Goal: Task Accomplishment & Management: Manage account settings

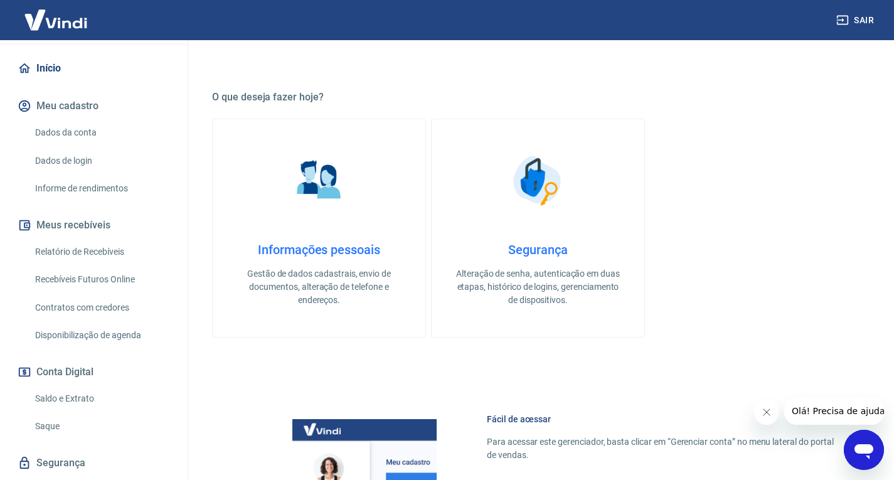
scroll to position [126, 0]
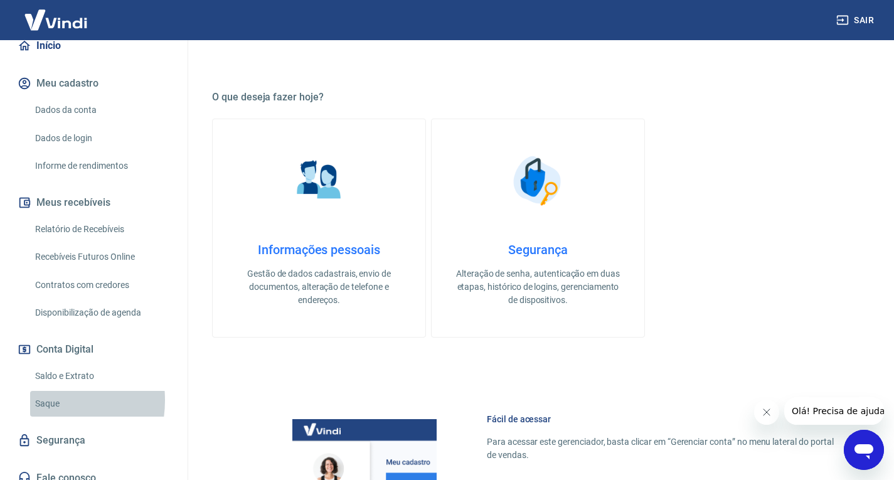
click at [40, 400] on link "Saque" at bounding box center [101, 404] width 142 height 26
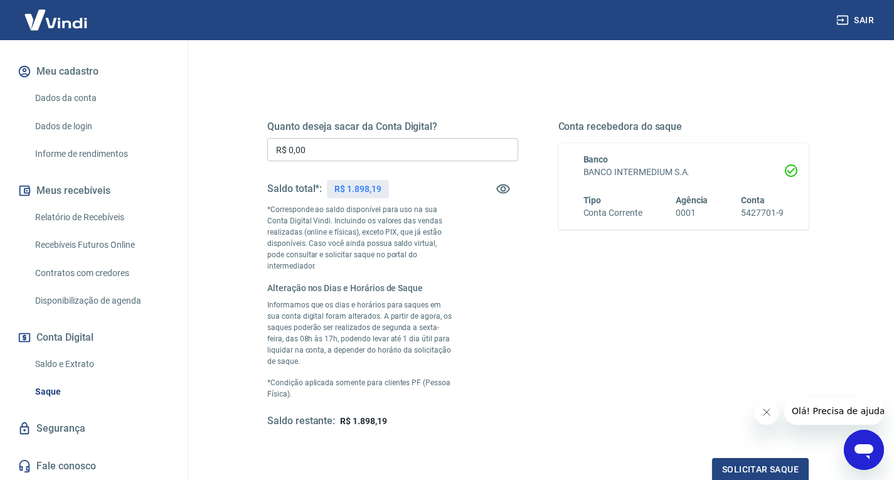
scroll to position [195, 0]
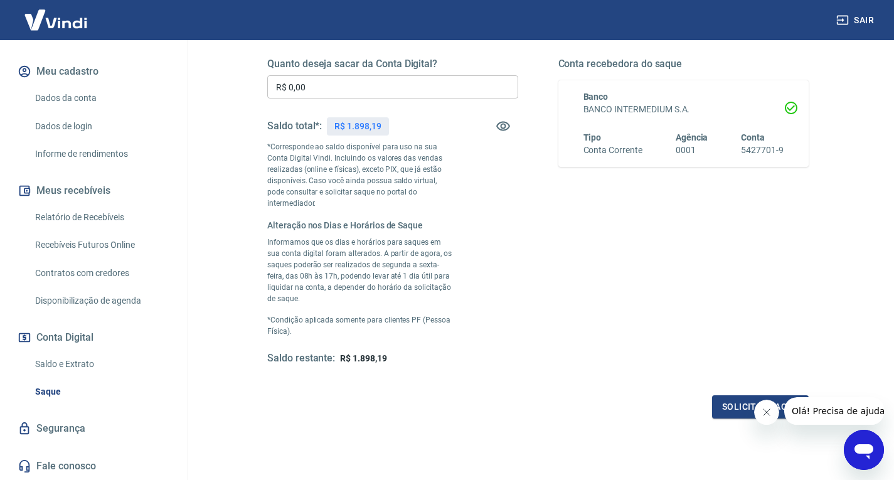
click at [762, 417] on button "Fechar mensagem da empresa" at bounding box center [766, 412] width 25 height 25
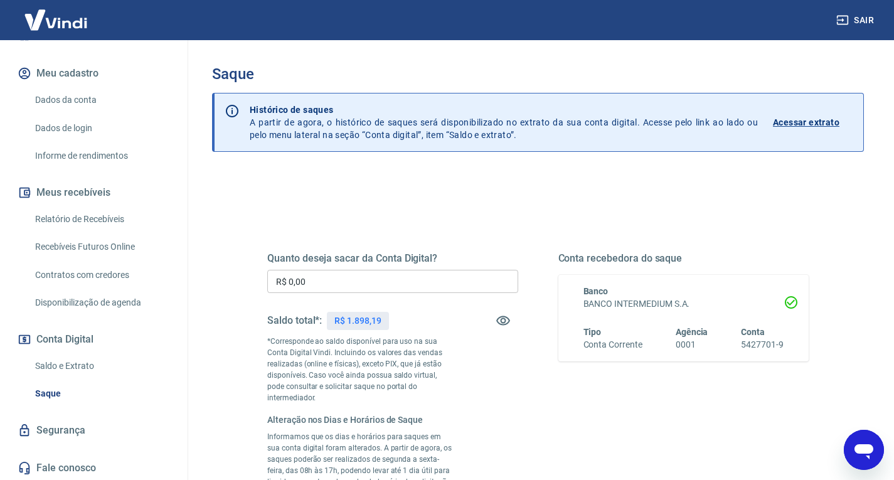
scroll to position [137, 0]
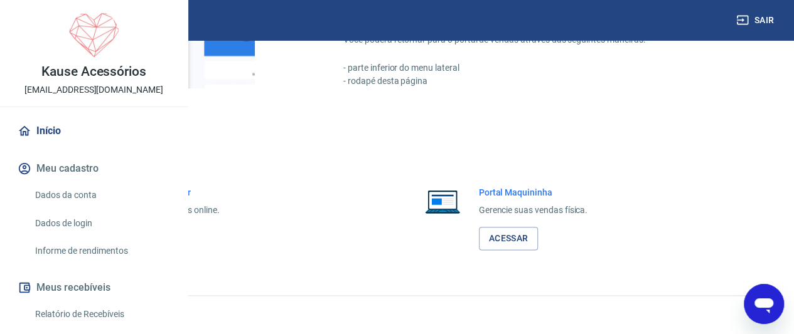
scroll to position [693, 0]
click at [168, 234] on link "Acessar" at bounding box center [138, 238] width 60 height 23
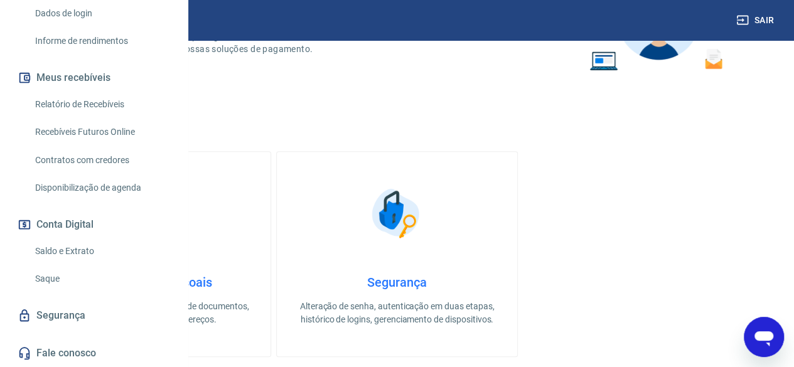
scroll to position [251, 0]
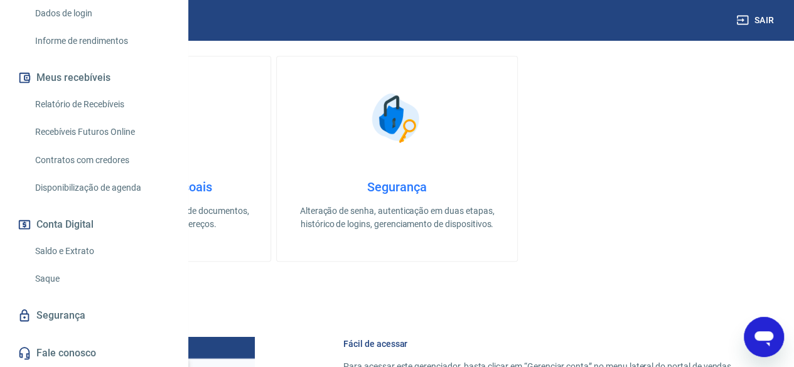
click at [45, 277] on link "Saque" at bounding box center [101, 279] width 142 height 26
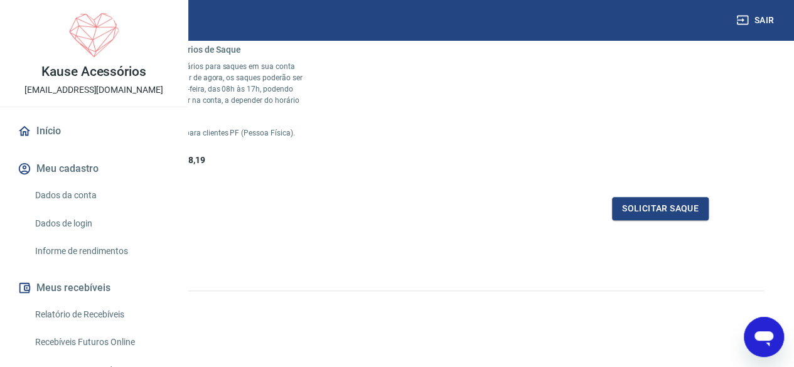
click at [60, 237] on link "Dados de login" at bounding box center [101, 224] width 142 height 26
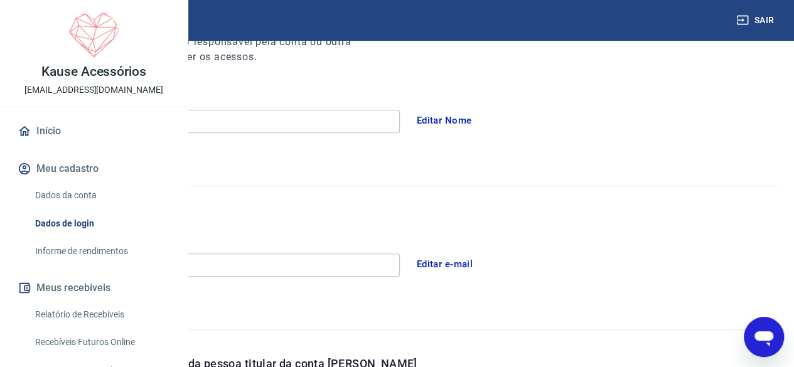
scroll to position [251, 0]
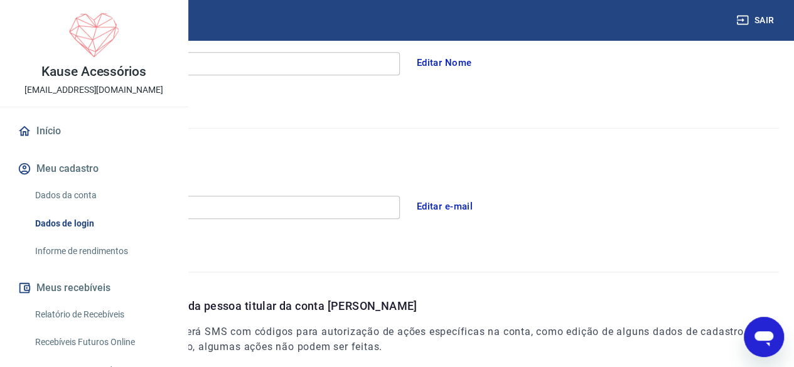
click at [480, 203] on button "Editar e-mail" at bounding box center [445, 206] width 70 height 26
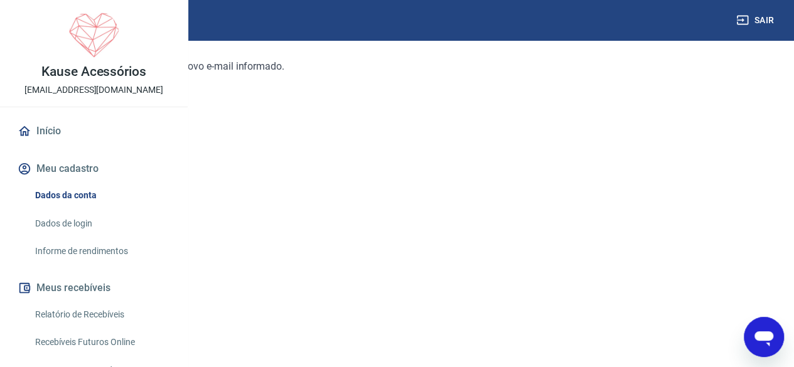
scroll to position [222, 0]
click at [85, 291] on link "Continuar" at bounding box center [50, 285] width 70 height 26
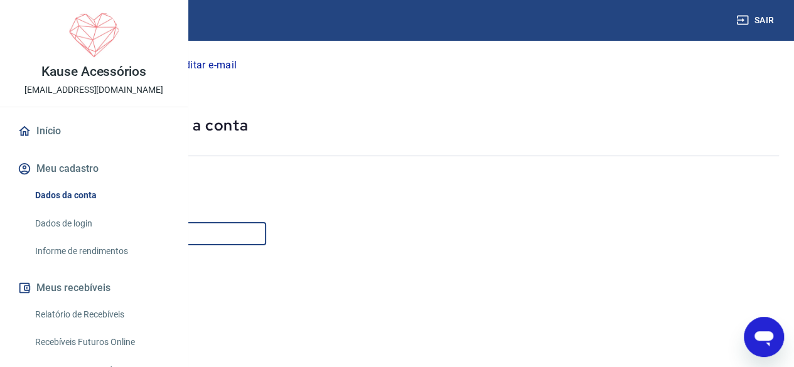
click at [266, 233] on input "E-mail" at bounding box center [140, 233] width 251 height 23
type input "[EMAIL_ADDRESS][DOMAIN_NAME]"
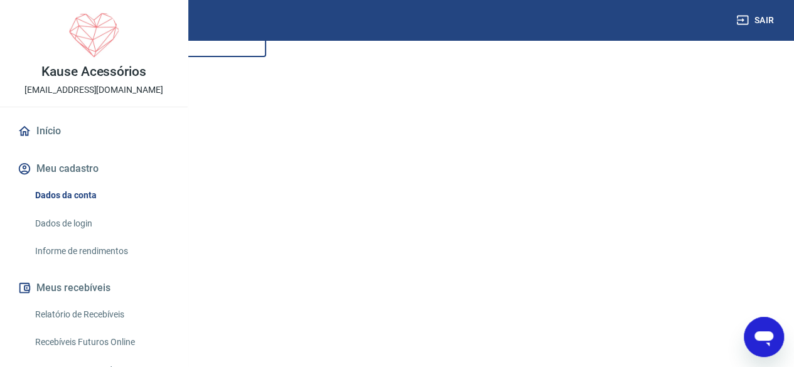
scroll to position [247, 0]
click at [85, 288] on button "Continuar" at bounding box center [50, 285] width 70 height 26
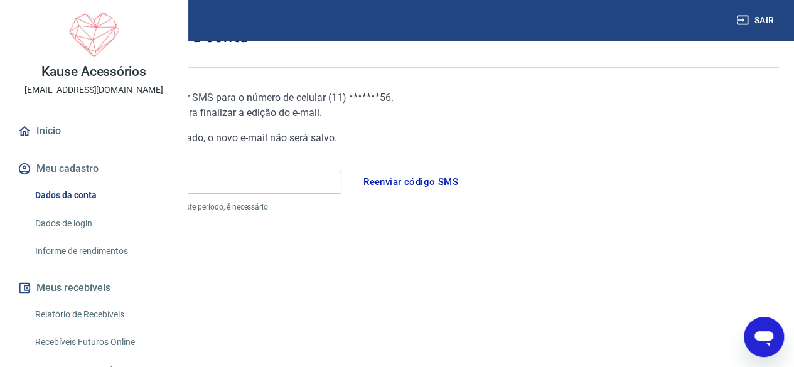
scroll to position [85, 0]
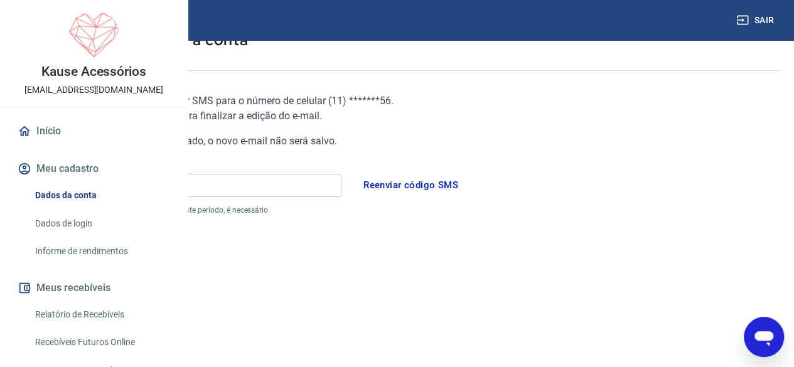
drag, startPoint x: 330, startPoint y: 191, endPoint x: 336, endPoint y: 182, distance: 11.3
click at [330, 191] on input "Código" at bounding box center [178, 185] width 326 height 23
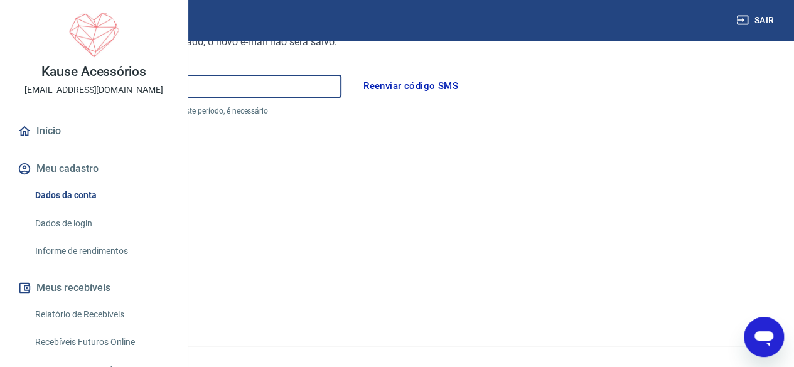
scroll to position [211, 0]
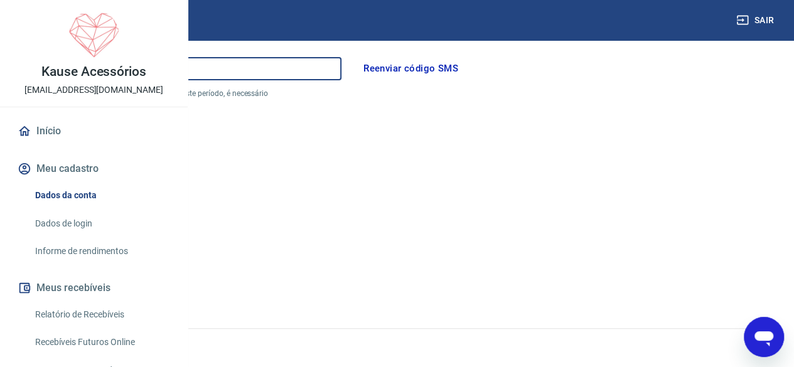
type input "585785"
click at [85, 281] on button "Continuar" at bounding box center [50, 284] width 70 height 26
